Goal: Complete application form: Complete application form

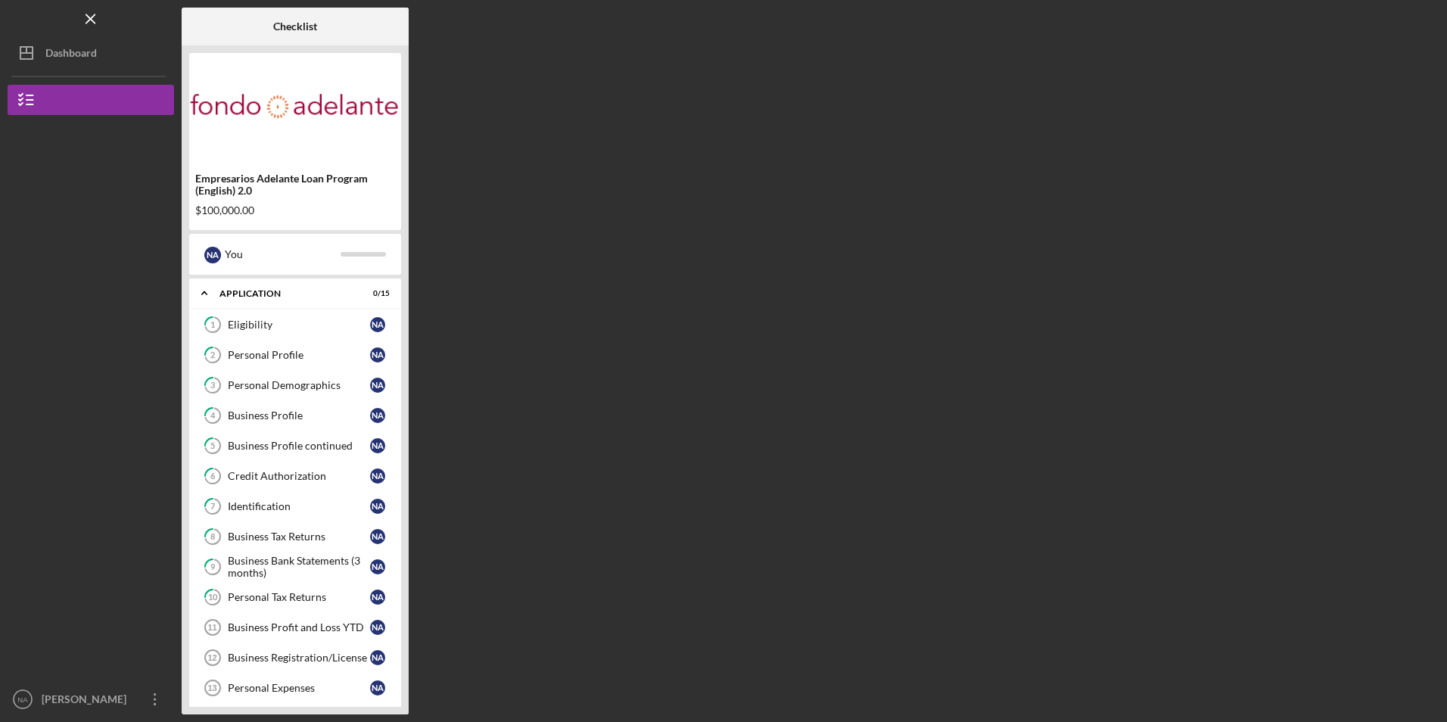
click at [825, 453] on div "Checklist Empresarios Adelante Loan Program (English) 2.0 $100,000.00 N A You I…" at bounding box center [811, 361] width 1258 height 707
click at [145, 702] on icon "Icon/Overflow" at bounding box center [155, 699] width 38 height 38
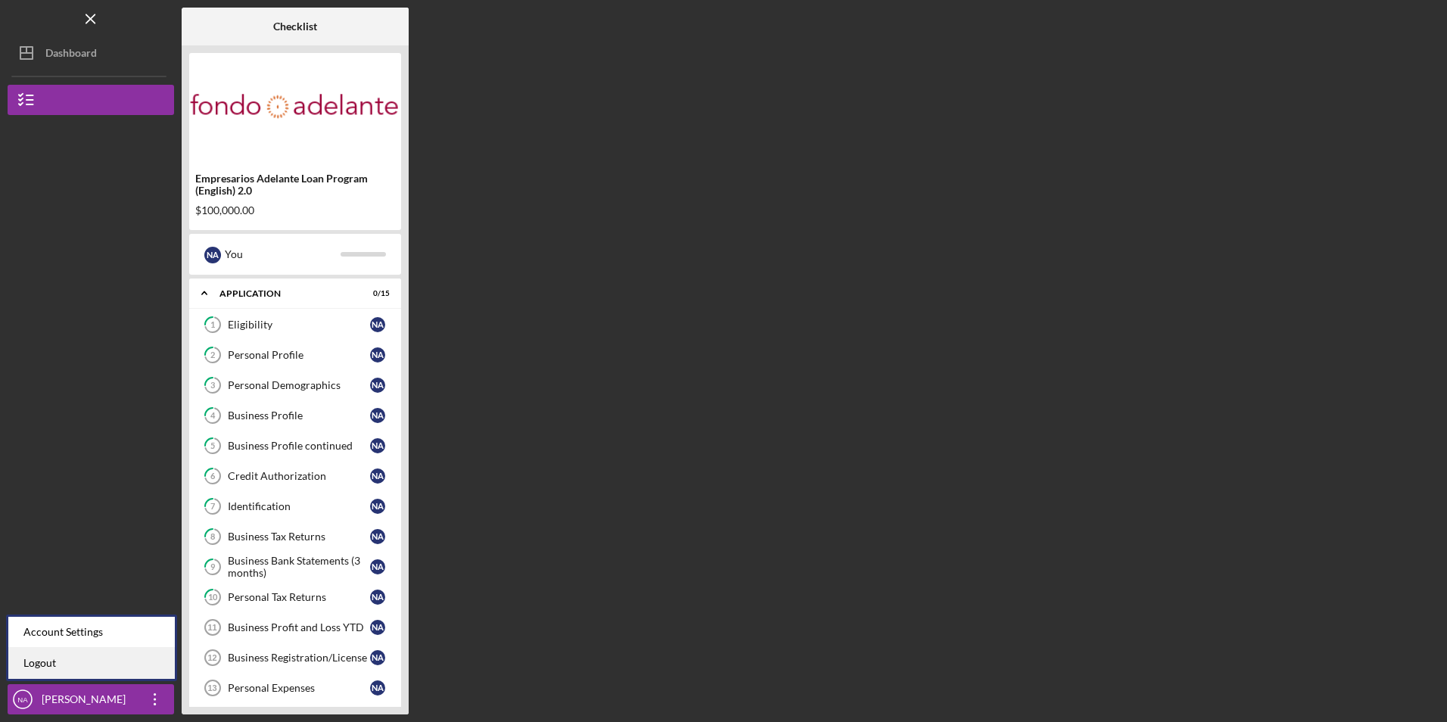
click at [118, 672] on link "Logout" at bounding box center [91, 663] width 167 height 31
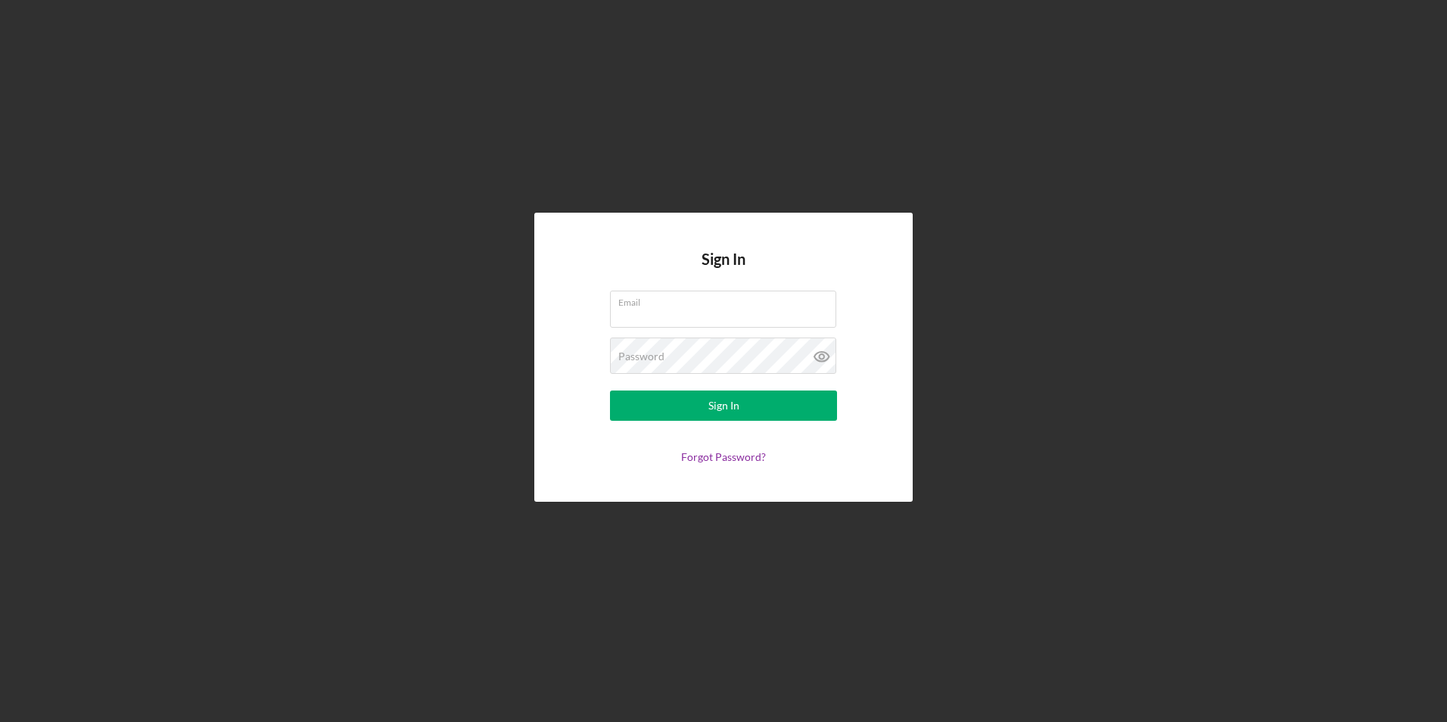
type input "florestally12@gmail.com"
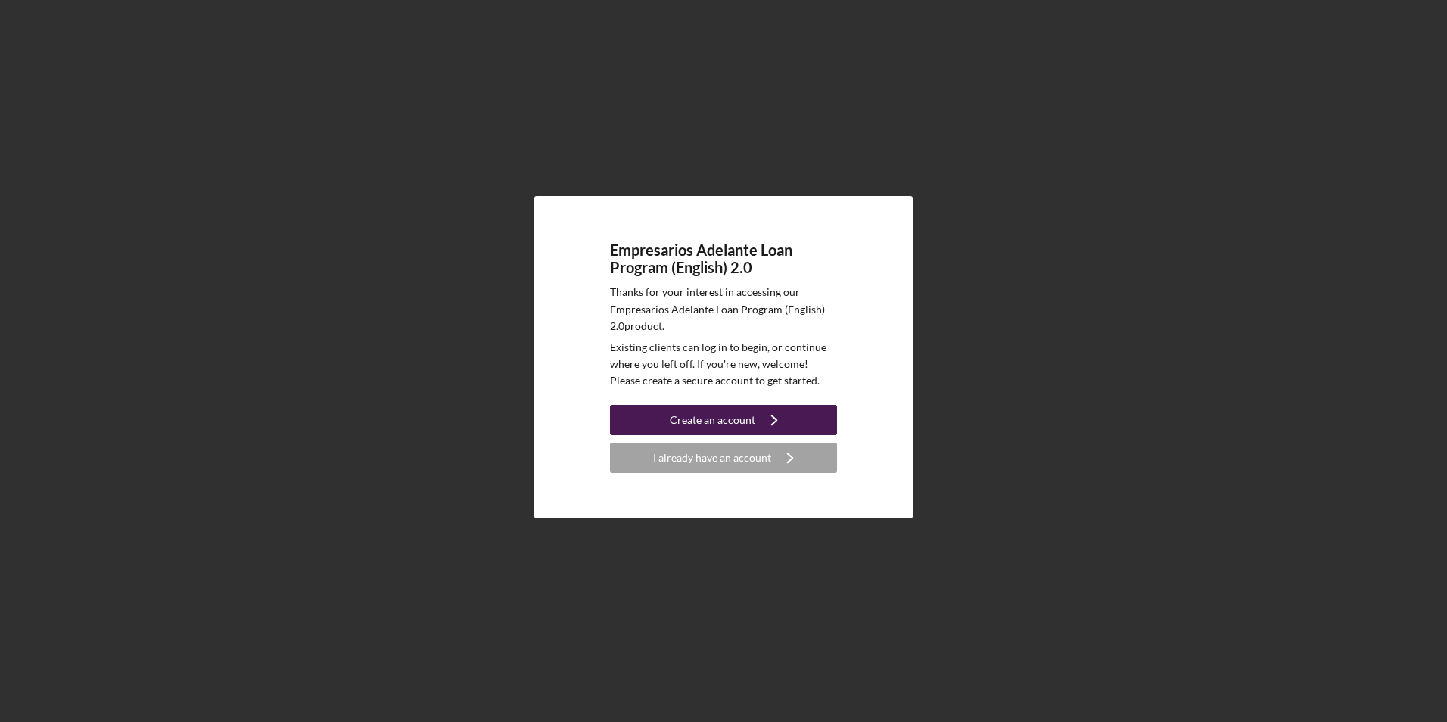
click at [693, 424] on div "Create an account" at bounding box center [713, 420] width 86 height 30
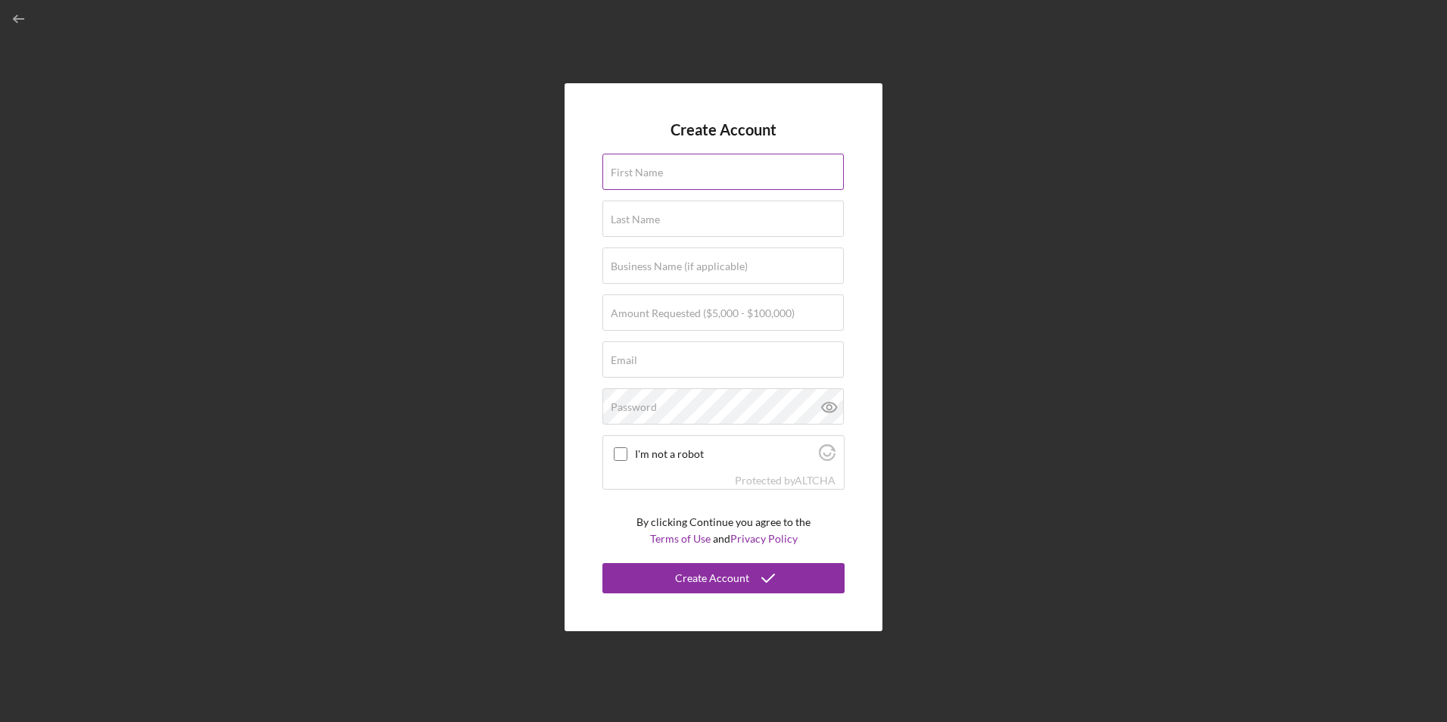
click at [678, 178] on input "First Name" at bounding box center [723, 172] width 241 height 36
